Goal: Check status: Check status

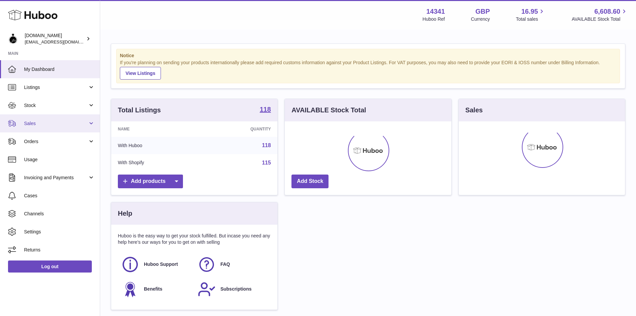
click at [32, 118] on link "Sales" at bounding box center [50, 123] width 100 height 18
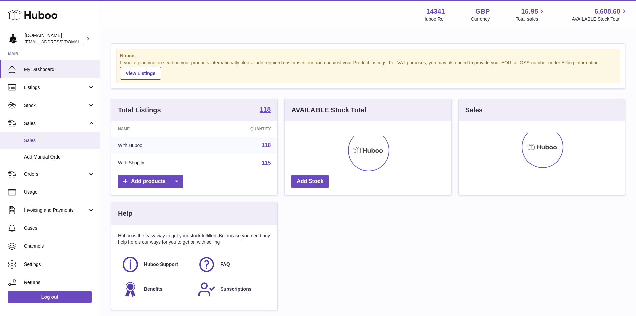
click at [41, 139] on span "Sales" at bounding box center [59, 140] width 71 height 6
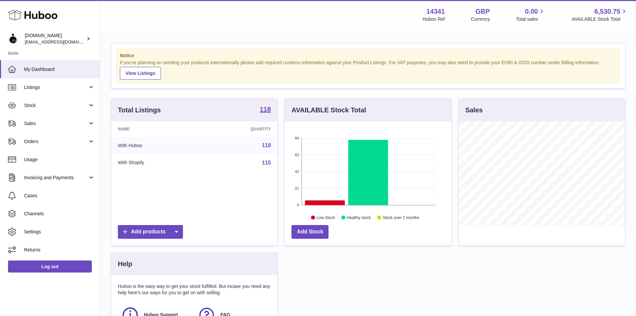
scroll to position [104, 167]
click at [36, 119] on link "Sales" at bounding box center [50, 123] width 100 height 18
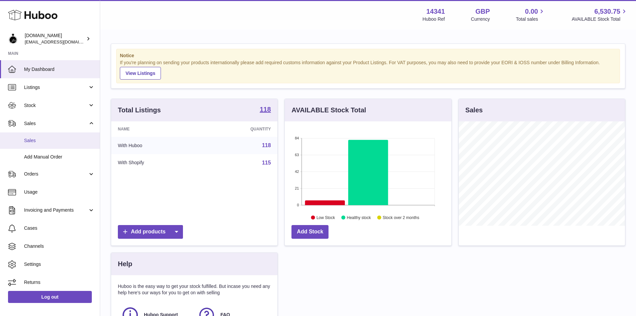
click at [39, 144] on link "Sales" at bounding box center [50, 140] width 100 height 16
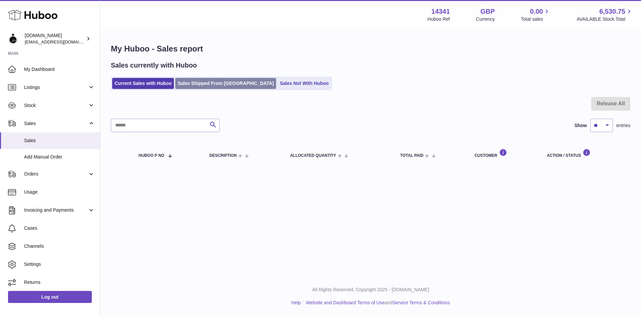
click at [200, 84] on link "Sales Shipped From [GEOGRAPHIC_DATA]" at bounding box center [225, 83] width 101 height 11
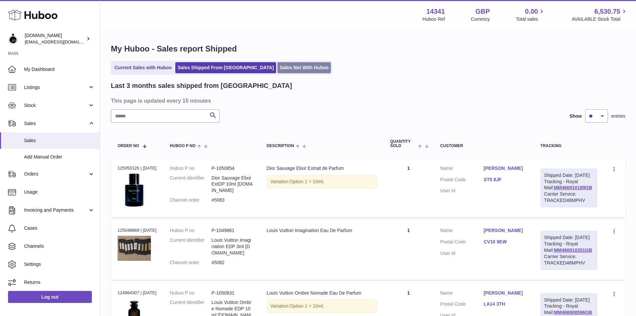
click at [277, 62] on link "Sales Not With Huboo" at bounding box center [303, 67] width 53 height 11
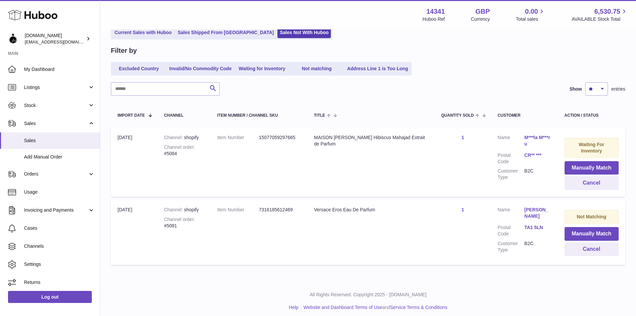
scroll to position [53, 0]
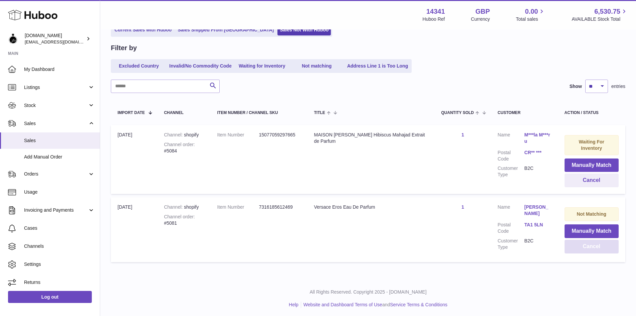
click at [585, 246] on button "Cancel" at bounding box center [592, 246] width 54 height 14
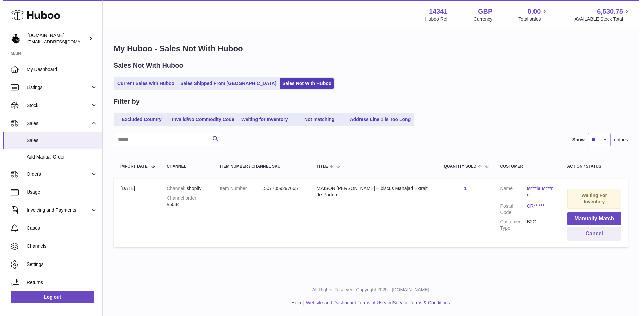
scroll to position [0, 0]
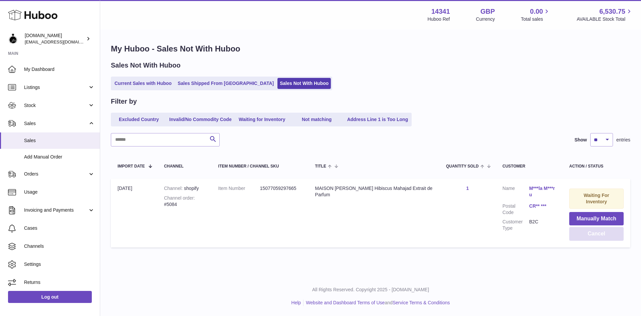
click at [593, 236] on button "Cancel" at bounding box center [596, 234] width 54 height 14
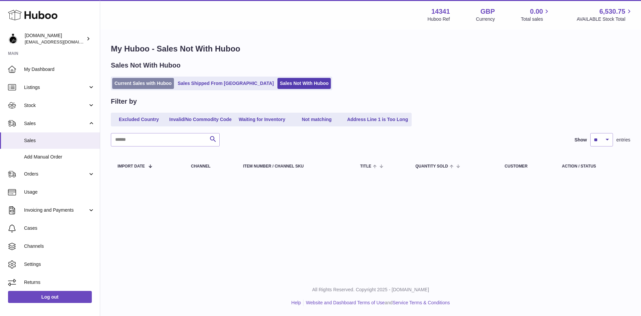
click at [143, 84] on link "Current Sales with Huboo" at bounding box center [143, 83] width 62 height 11
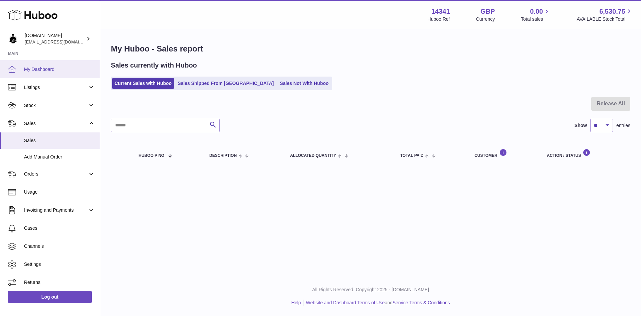
click at [43, 66] on span "My Dashboard" at bounding box center [59, 69] width 71 height 6
